Goal: Check status: Check status

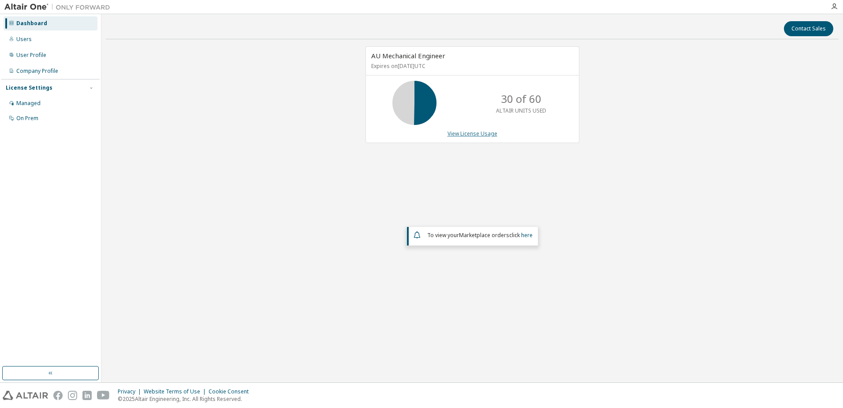
click at [480, 134] on link "View License Usage" at bounding box center [473, 133] width 50 height 7
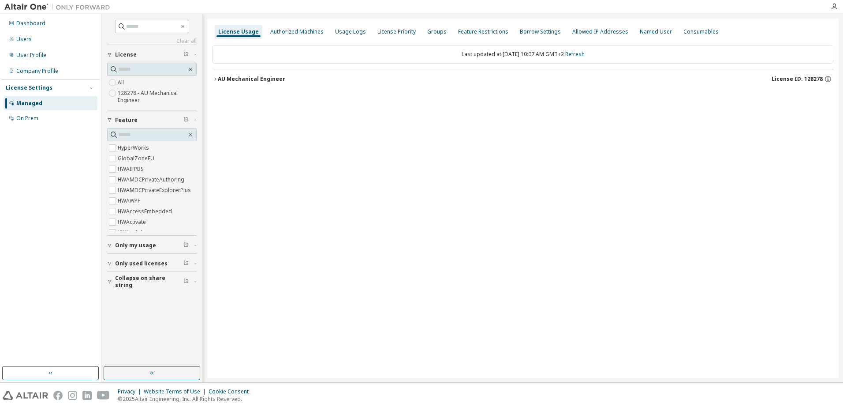
click at [217, 77] on icon "button" at bounding box center [215, 78] width 5 height 5
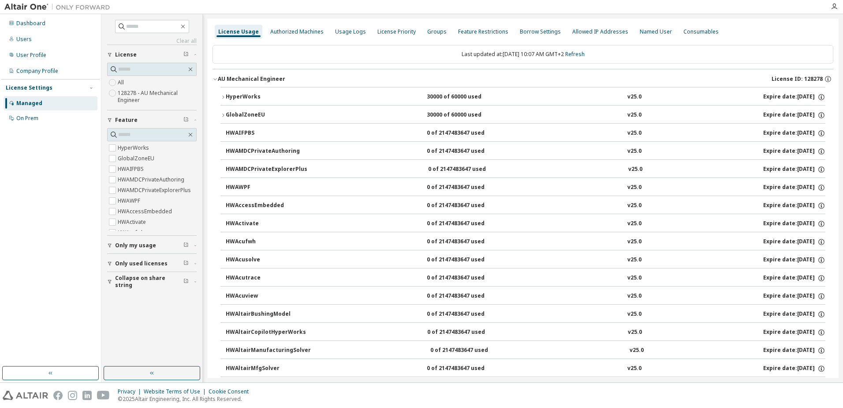
click at [225, 94] on button "HyperWorks 30000 of 60000 used v25.0 Expire date: 2025-12-01" at bounding box center [523, 96] width 605 height 19
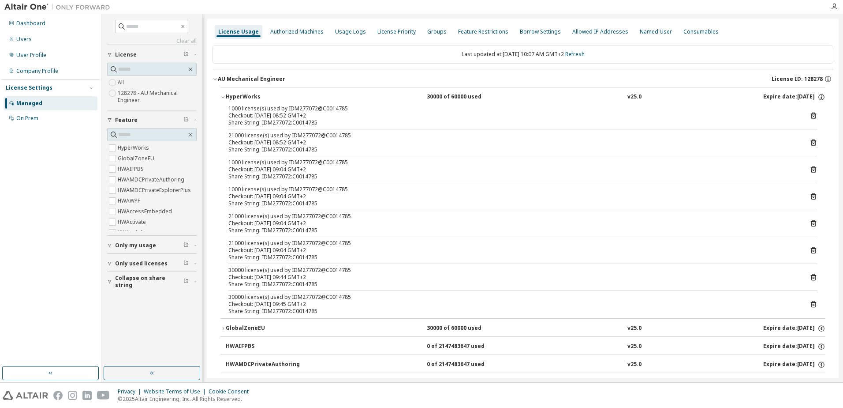
click at [224, 97] on icon "button" at bounding box center [223, 96] width 5 height 5
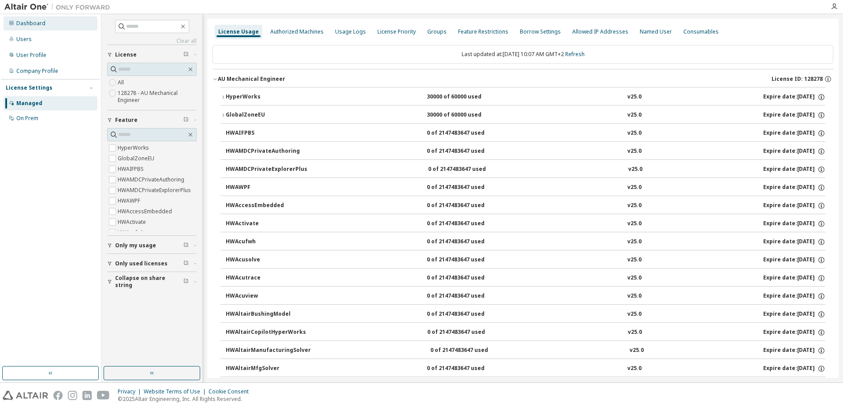
click at [59, 28] on div "Dashboard" at bounding box center [51, 23] width 94 height 14
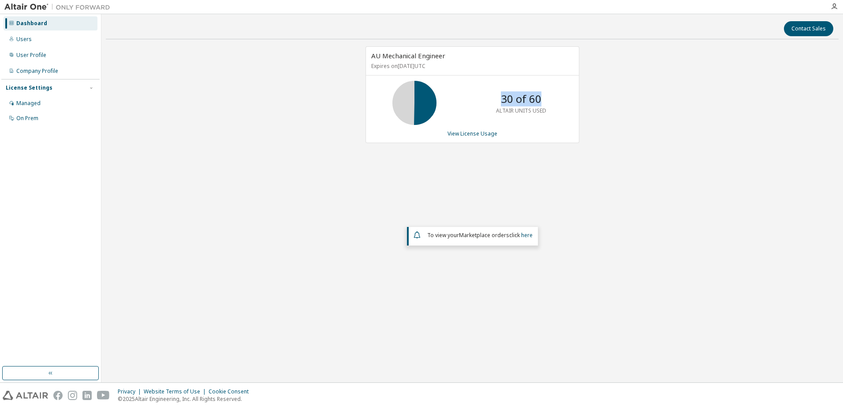
drag, startPoint x: 504, startPoint y: 101, endPoint x: 539, endPoint y: 91, distance: 36.1
click at [539, 91] on p "30 of 60" at bounding box center [521, 98] width 41 height 15
click at [431, 165] on div "AU Mechanical Engineer Expires on December 1, 2025 UTC 30 of 60 ALTAIR UNITS US…" at bounding box center [472, 178] width 733 height 265
drag, startPoint x: 504, startPoint y: 105, endPoint x: 552, endPoint y: 97, distance: 48.7
click at [552, 97] on div "21 of 60 ALTAIR UNITS USED" at bounding box center [521, 103] width 71 height 44
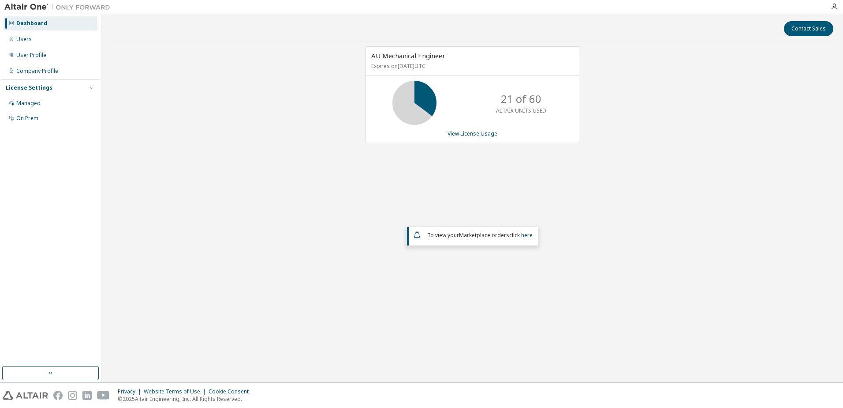
click at [643, 157] on div "AU Mechanical Engineer Expires on [DATE] UTC 21 of 60 ALTAIR UNITS USED View Li…" at bounding box center [472, 178] width 733 height 265
